Goal: Task Accomplishment & Management: Use online tool/utility

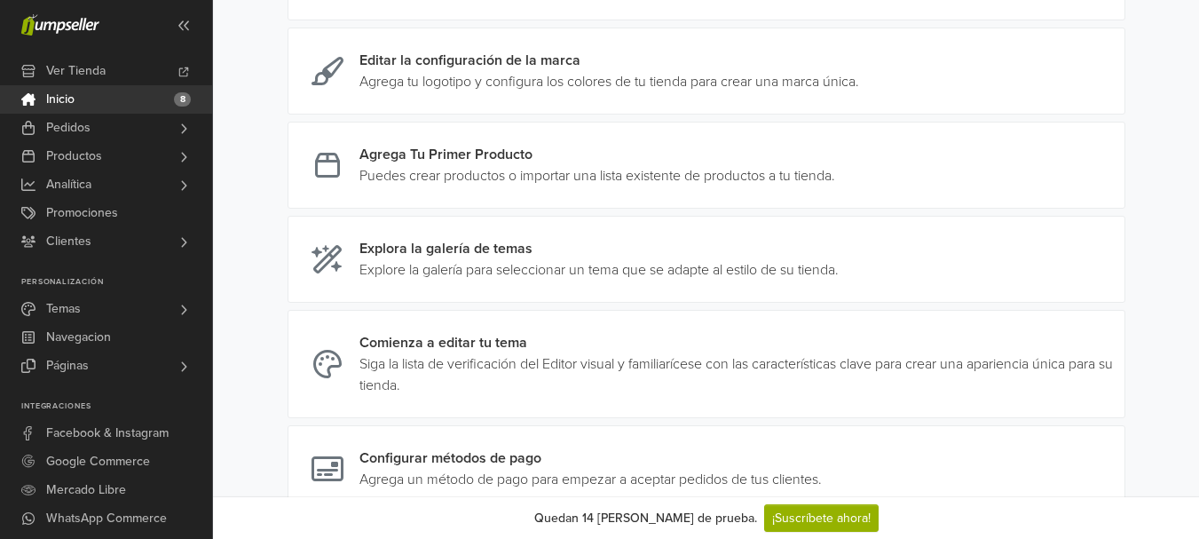
scroll to position [452, 0]
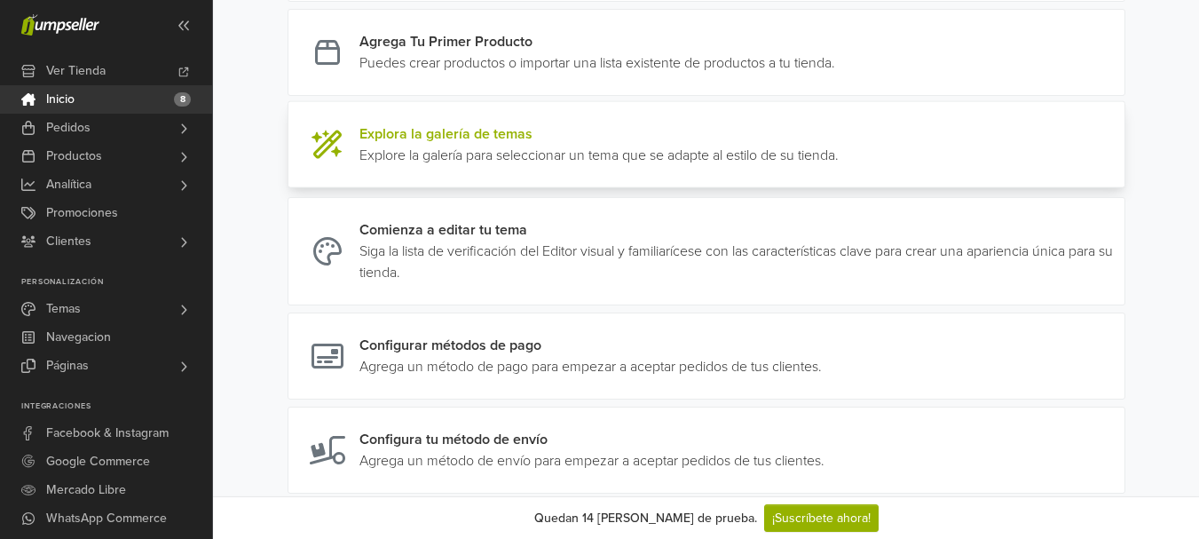
click at [839, 166] on link at bounding box center [839, 144] width 0 height 43
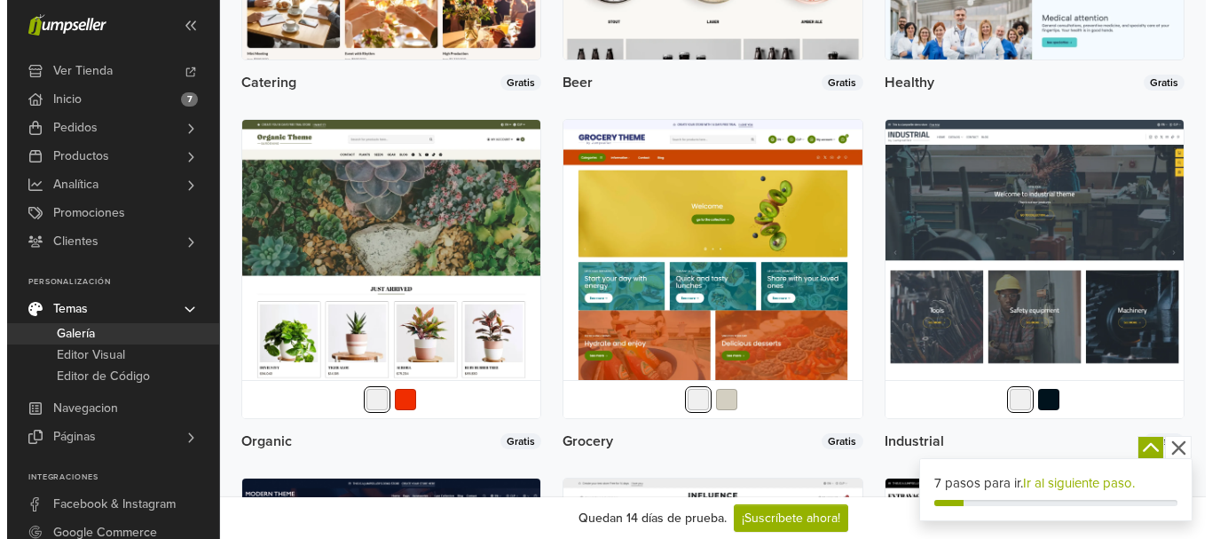
scroll to position [2072, 0]
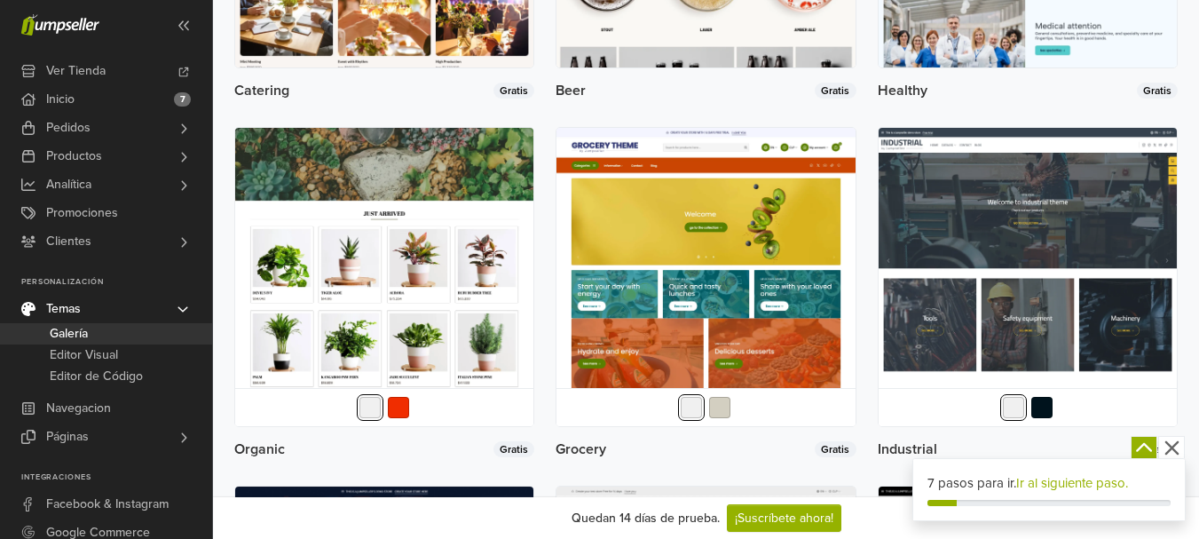
click at [421, 271] on img at bounding box center [384, 277] width 298 height 298
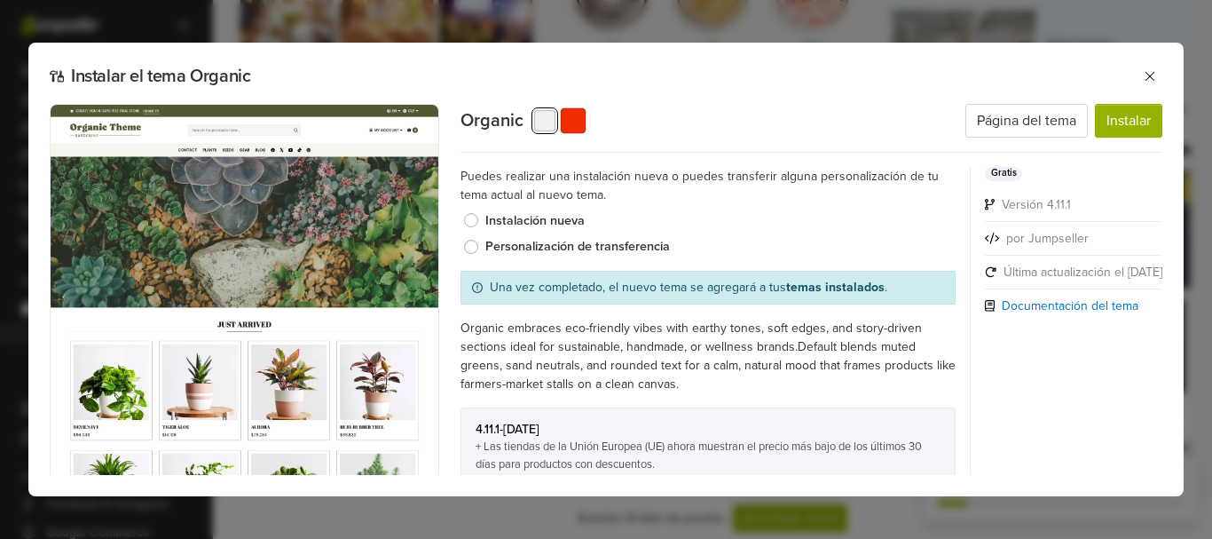
click at [573, 125] on button "button" at bounding box center [573, 120] width 26 height 26
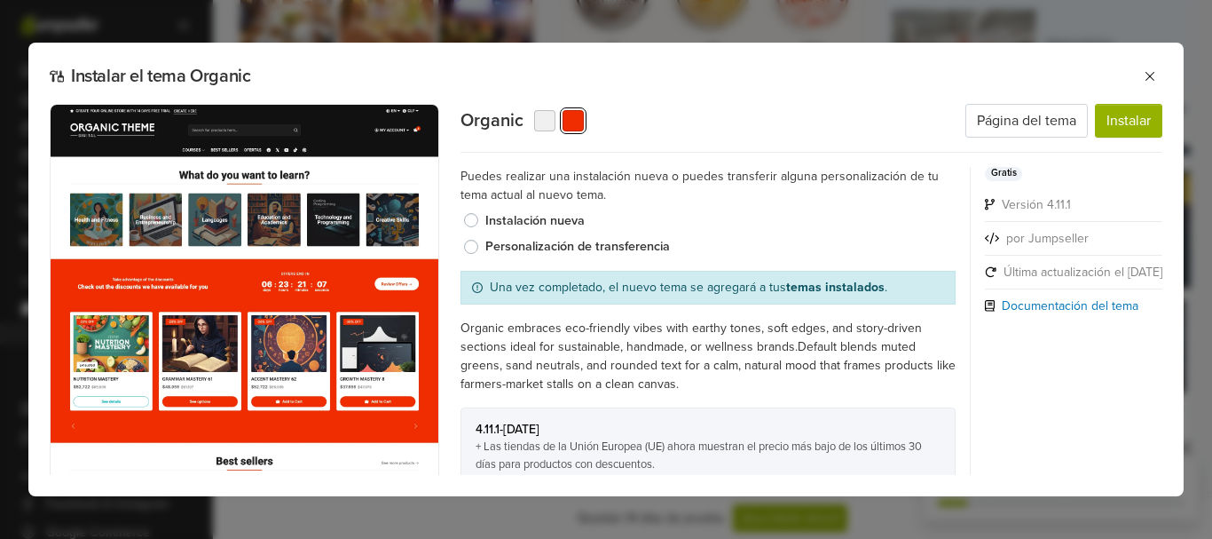
click at [548, 131] on div "Organic Página del tema Instalar" at bounding box center [812, 128] width 702 height 49
click at [548, 116] on button "button" at bounding box center [545, 120] width 26 height 26
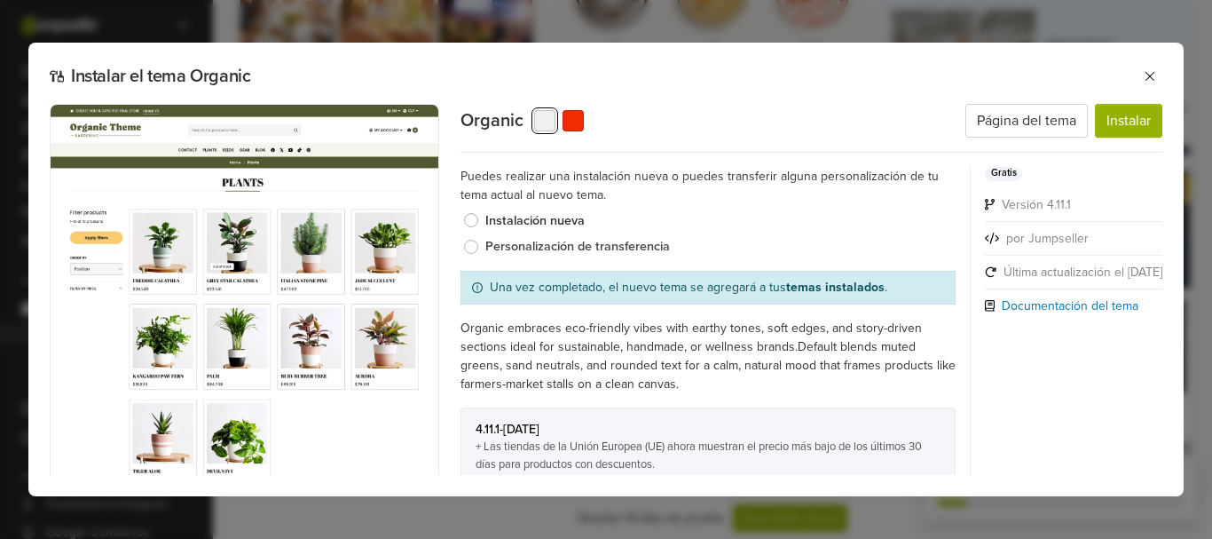
click at [521, 247] on label "Personalización de transferencia" at bounding box center [720, 247] width 471 height 20
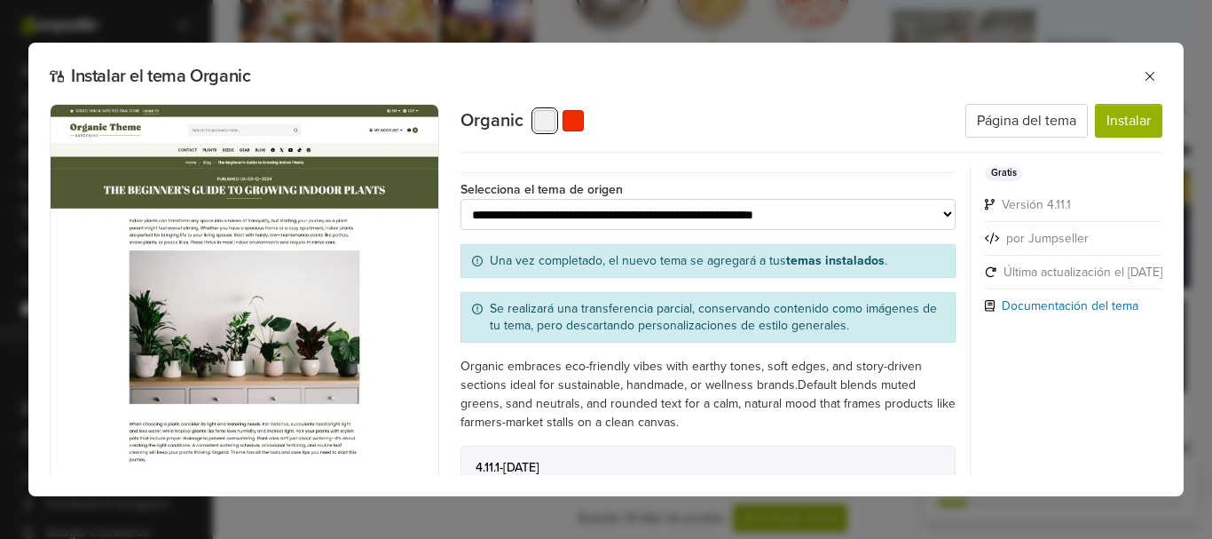
scroll to position [113, 0]
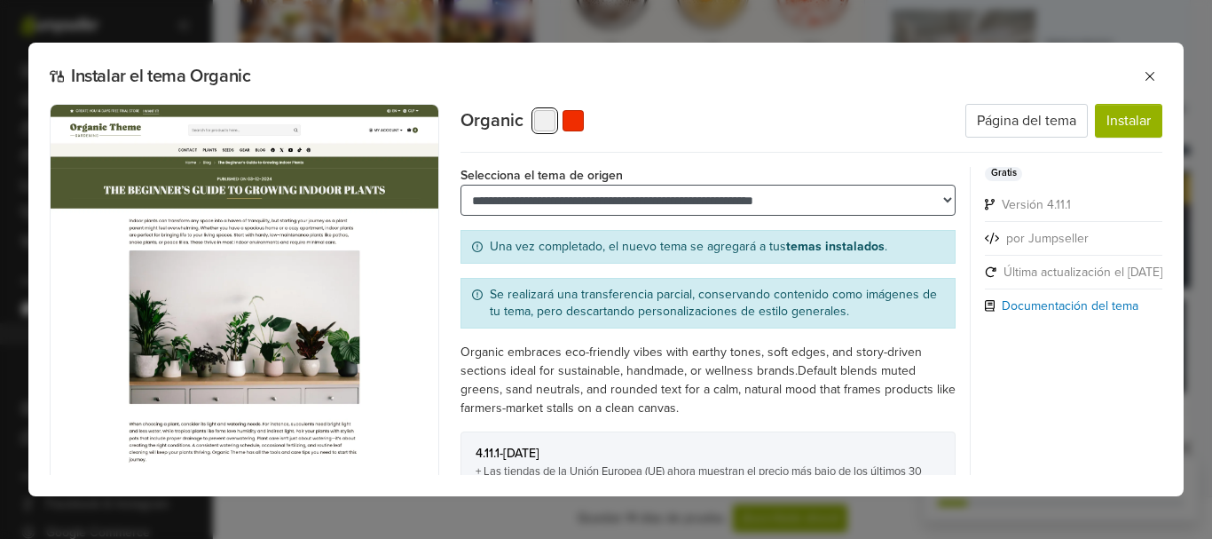
click at [903, 205] on select "**********" at bounding box center [709, 200] width 496 height 31
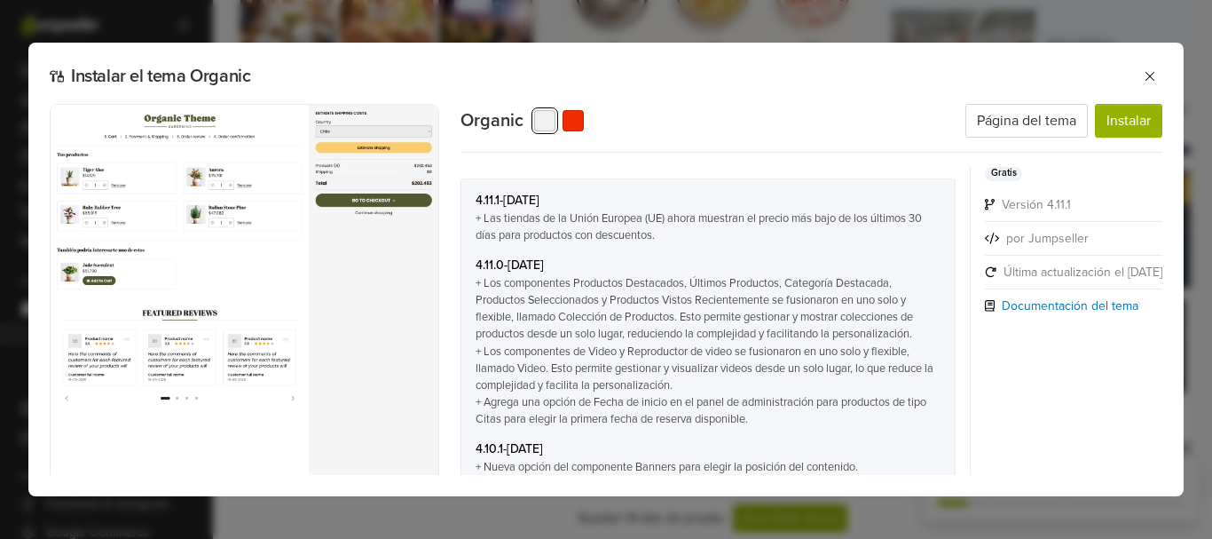
scroll to position [0, 0]
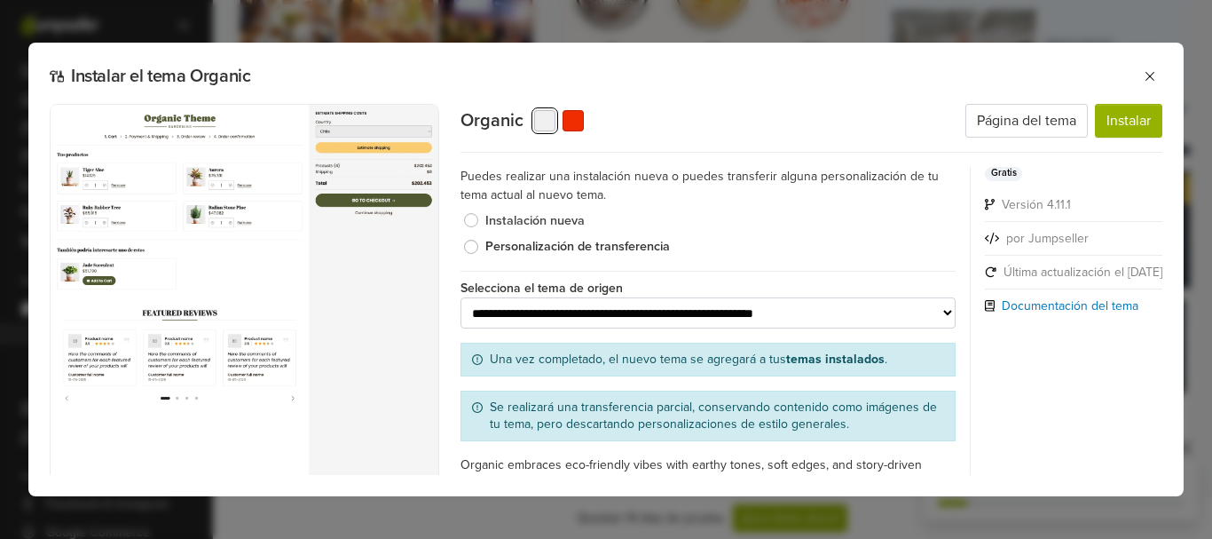
click at [486, 218] on label "Instalación nueva" at bounding box center [720, 221] width 471 height 20
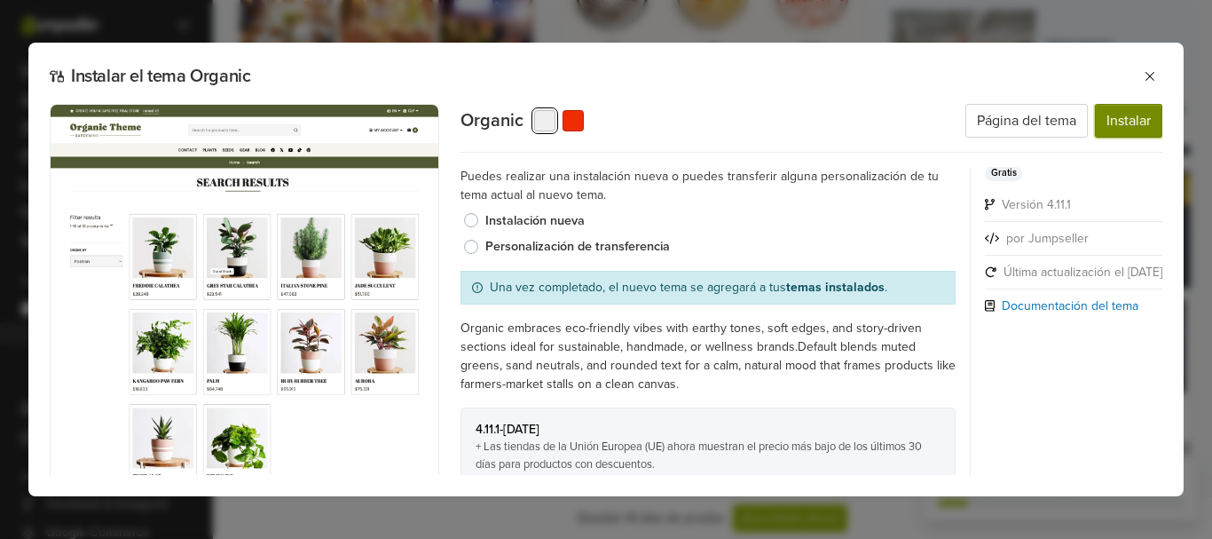
click at [1123, 124] on button "Instalar" at bounding box center [1128, 121] width 67 height 34
